Goal: Entertainment & Leisure: Browse casually

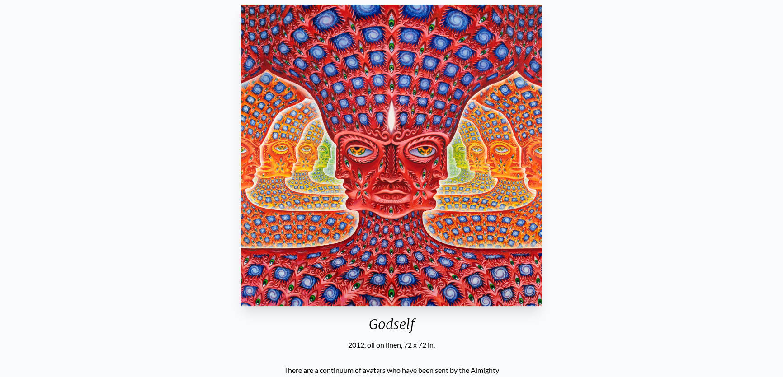
scroll to position [82, 0]
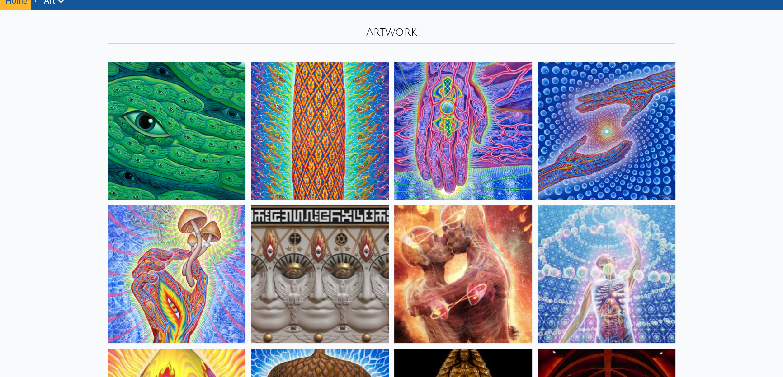
scroll to position [41, 0]
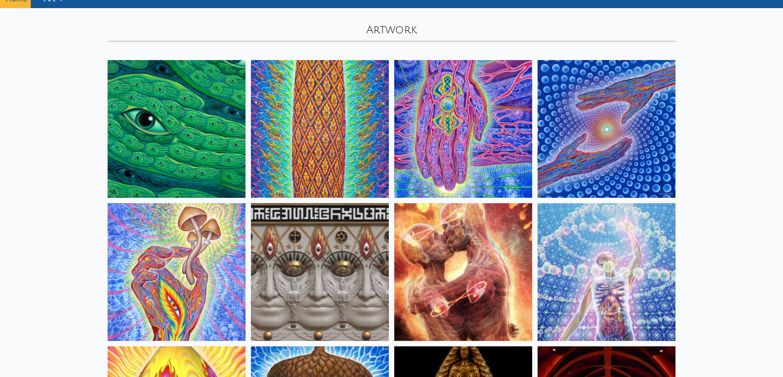
click at [229, 285] on img at bounding box center [177, 272] width 138 height 138
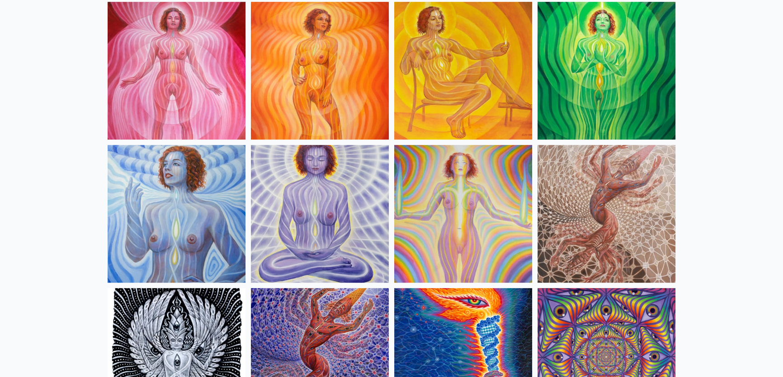
scroll to position [698, 0]
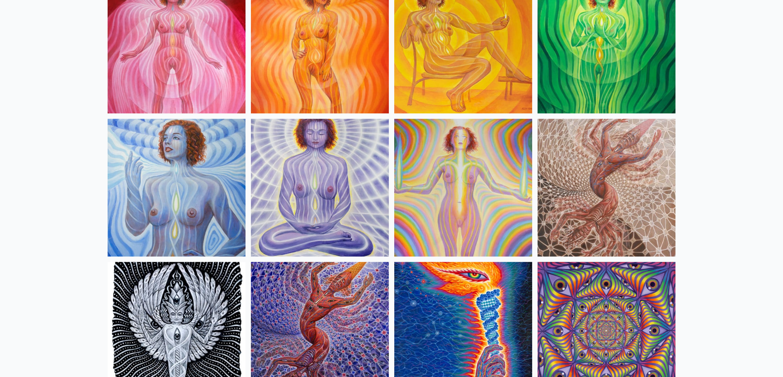
click at [626, 193] on img at bounding box center [606, 188] width 138 height 138
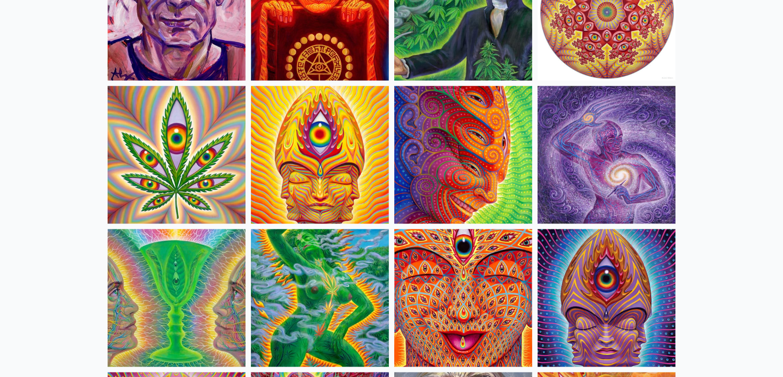
scroll to position [1602, 0]
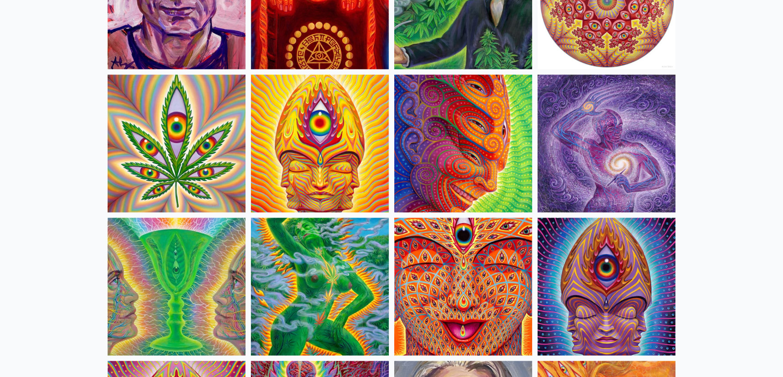
click at [421, 274] on img at bounding box center [463, 287] width 138 height 138
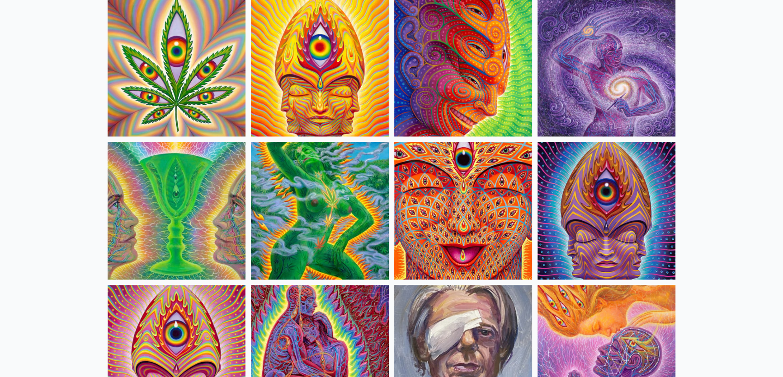
scroll to position [1684, 0]
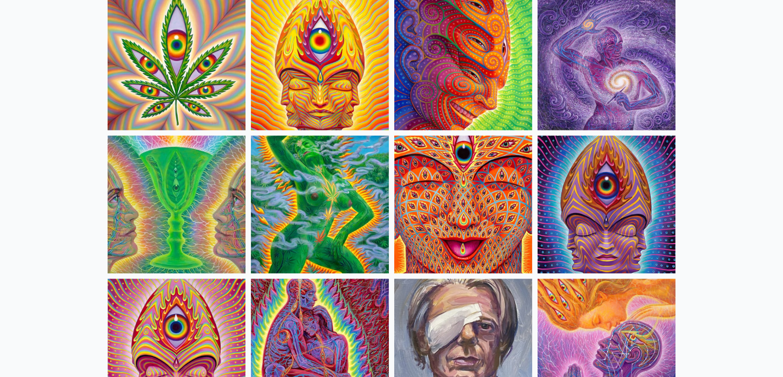
click at [311, 185] on img at bounding box center [320, 205] width 138 height 138
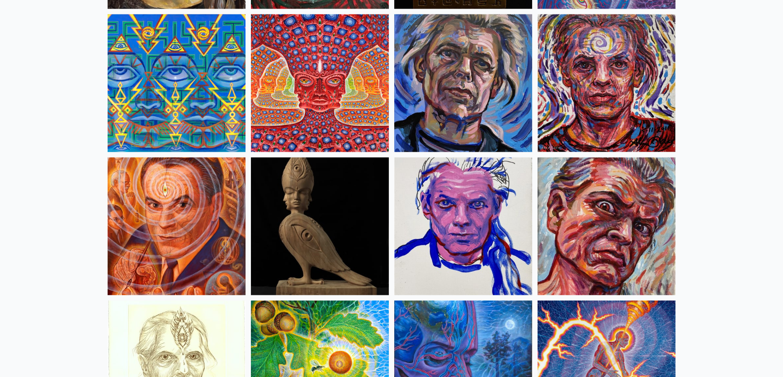
scroll to position [2382, 0]
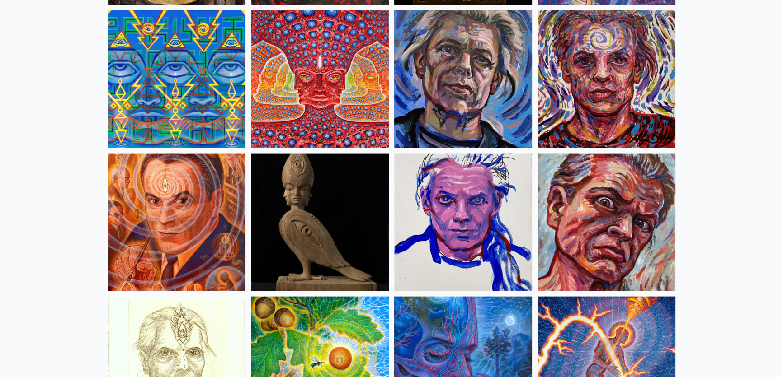
click at [174, 205] on img at bounding box center [177, 223] width 138 height 138
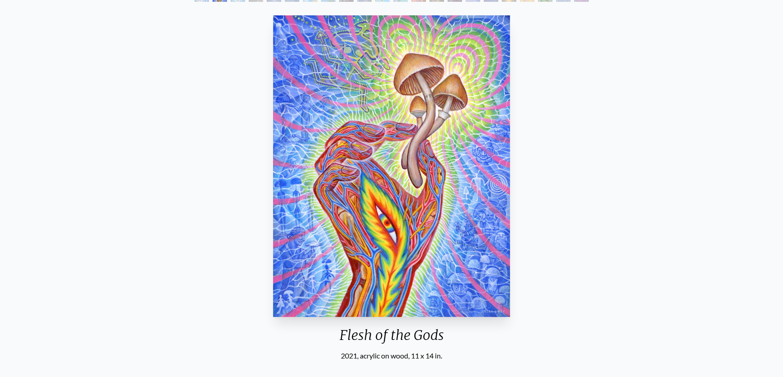
scroll to position [82, 0]
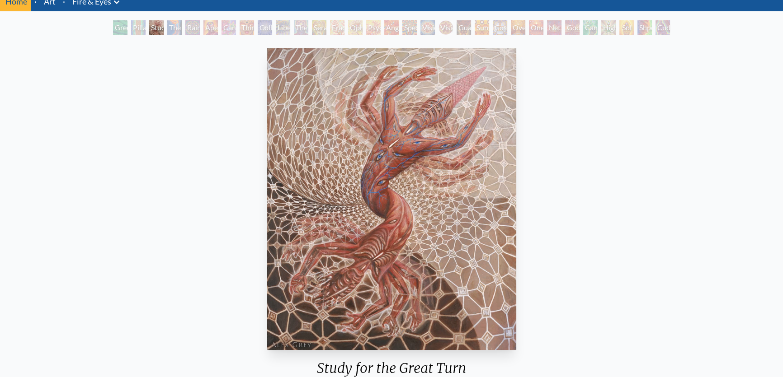
scroll to position [41, 0]
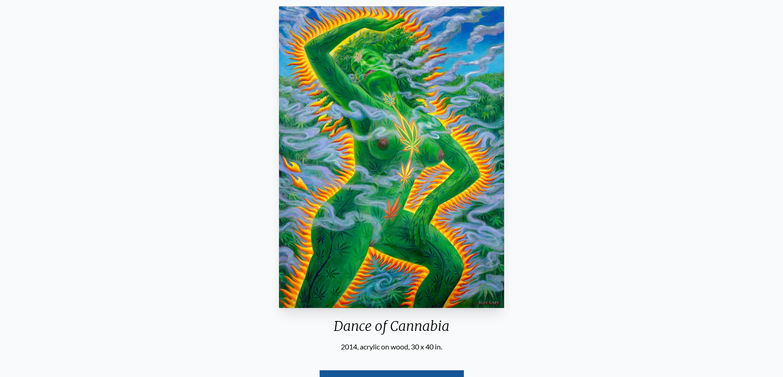
scroll to position [82, 0]
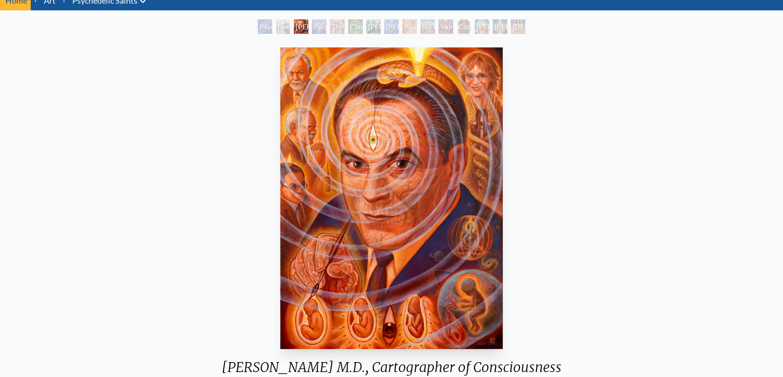
scroll to position [41, 0]
